Goal: Browse casually

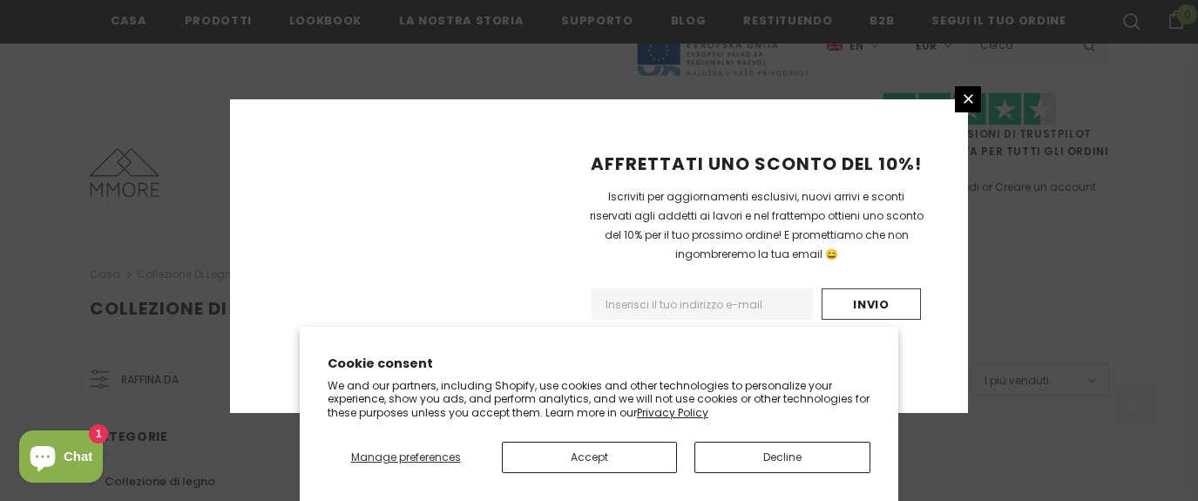
scroll to position [1285, 0]
